Goal: Task Accomplishment & Management: Manage account settings

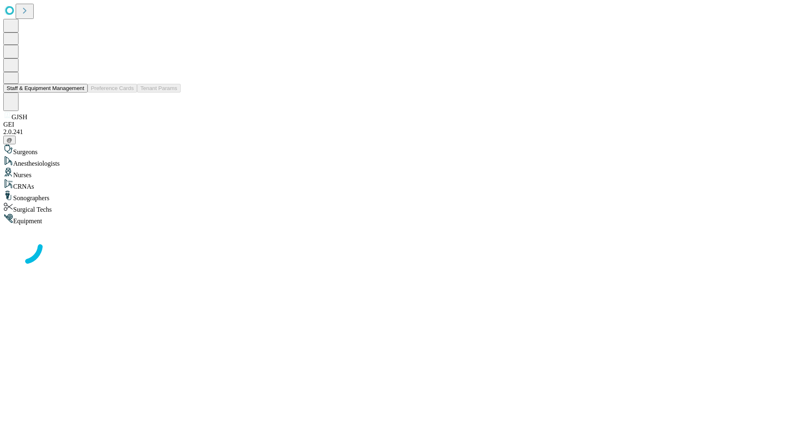
click at [79, 93] on button "Staff & Equipment Management" at bounding box center [45, 88] width 84 height 9
